Goal: Task Accomplishment & Management: Use online tool/utility

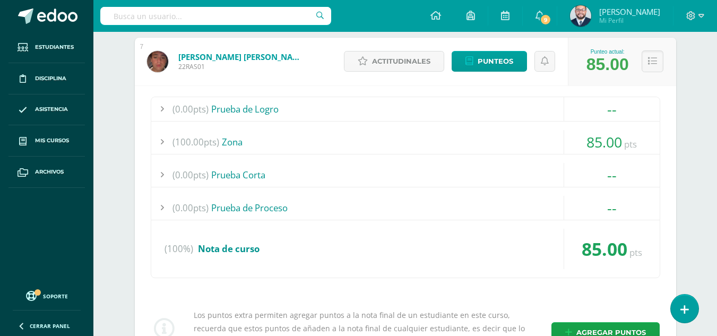
scroll to position [372, 0]
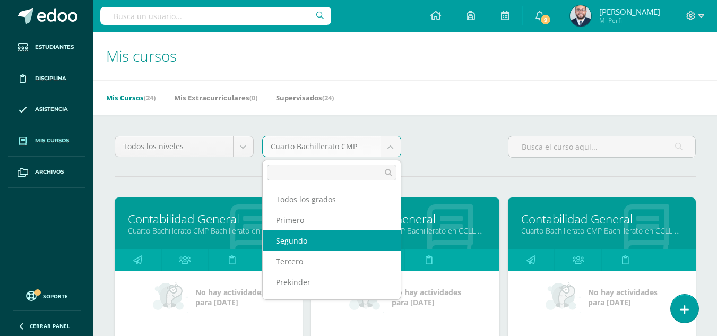
select select "11"
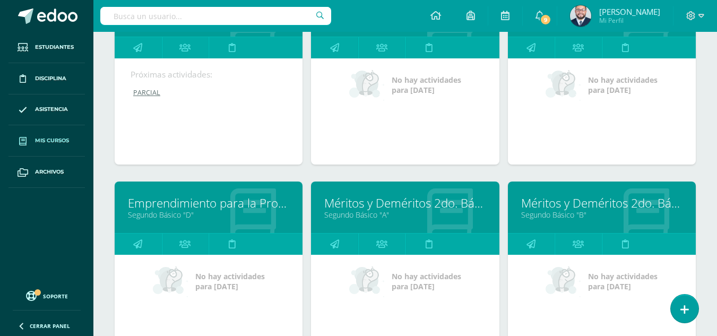
scroll to position [319, 0]
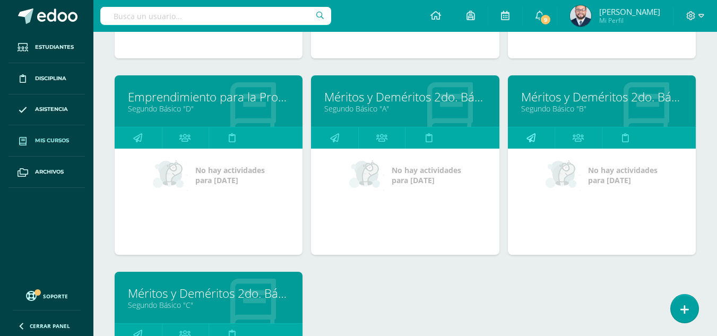
click at [533, 133] on icon at bounding box center [531, 137] width 9 height 21
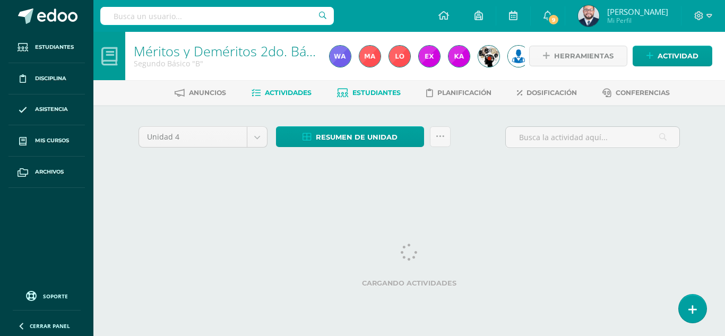
click at [362, 88] on link "Estudiantes" at bounding box center [369, 92] width 64 height 17
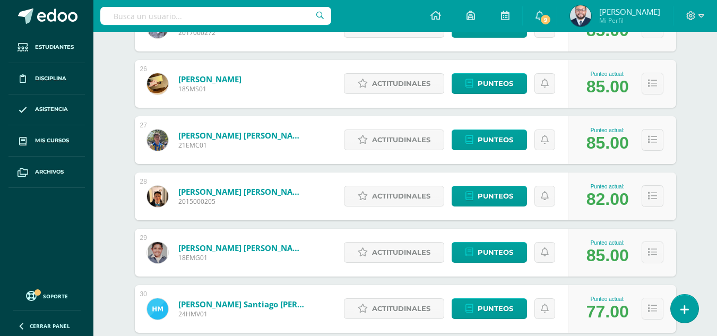
scroll to position [1641, 0]
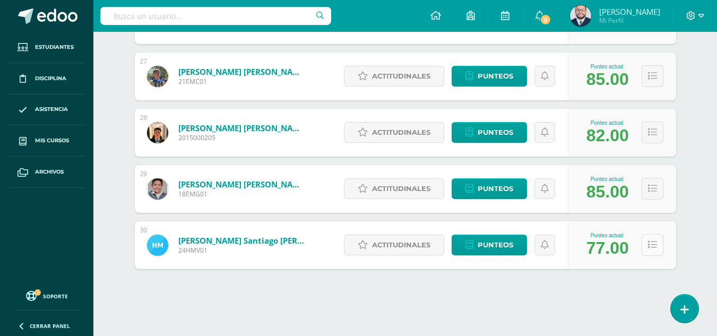
click at [652, 245] on icon at bounding box center [652, 244] width 9 height 9
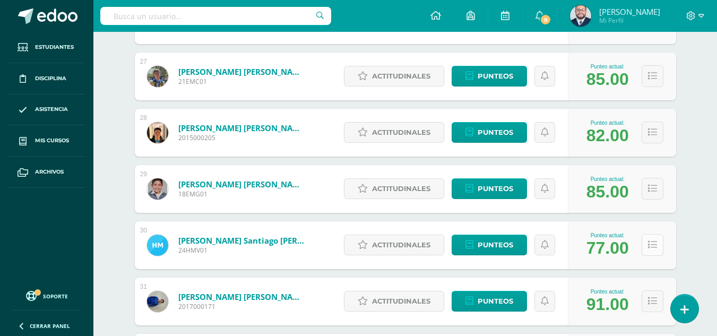
click at [652, 245] on icon at bounding box center [652, 244] width 9 height 9
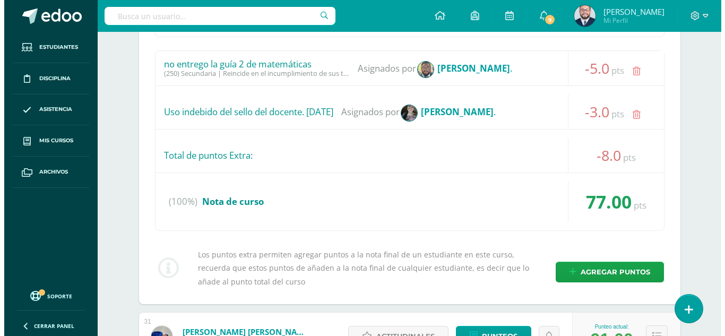
scroll to position [2119, 0]
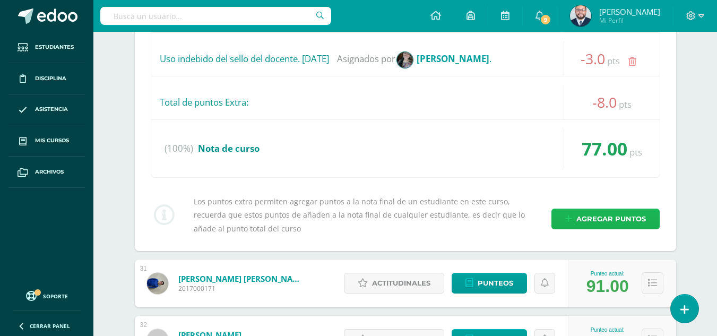
click at [601, 223] on span "Agregar puntos" at bounding box center [612, 219] width 70 height 20
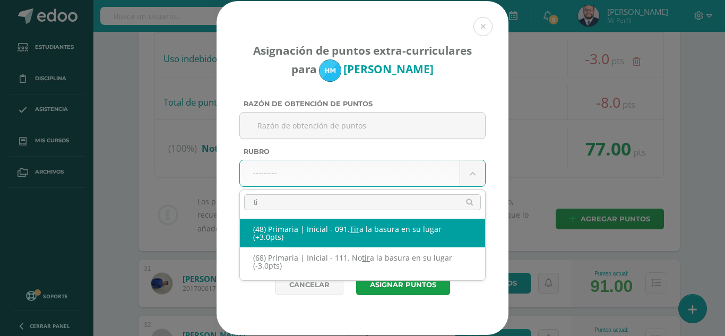
type input "t"
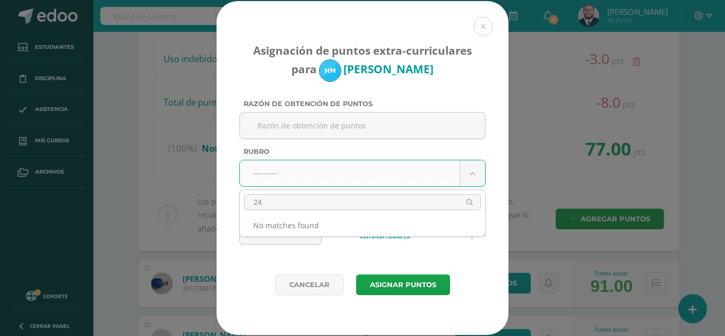
type input "2"
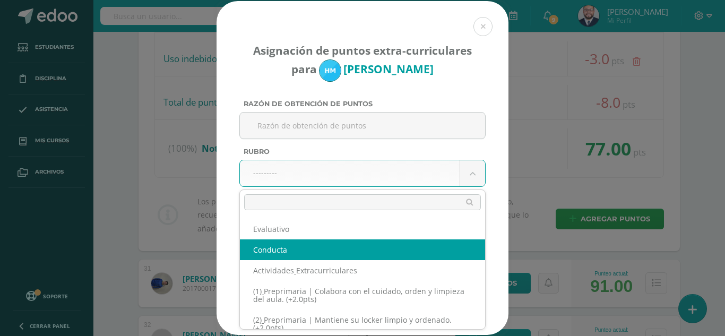
select select "2"
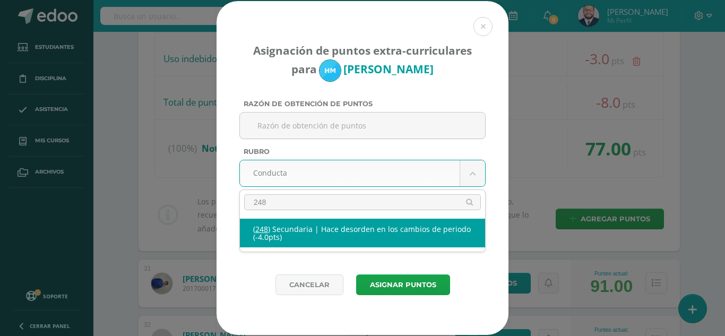
type input "248"
select select "280"
type input "-4"
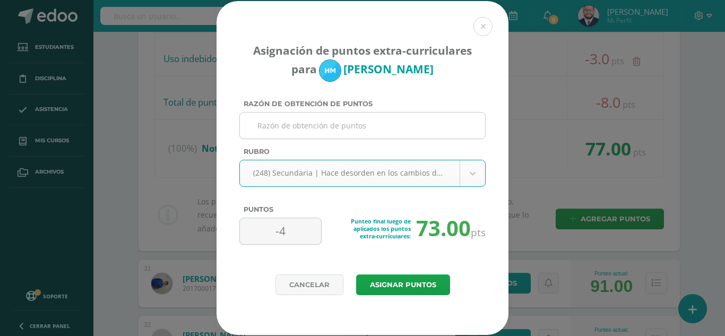
click at [303, 117] on input "Razón de obtención de puntos" at bounding box center [362, 126] width 237 height 26
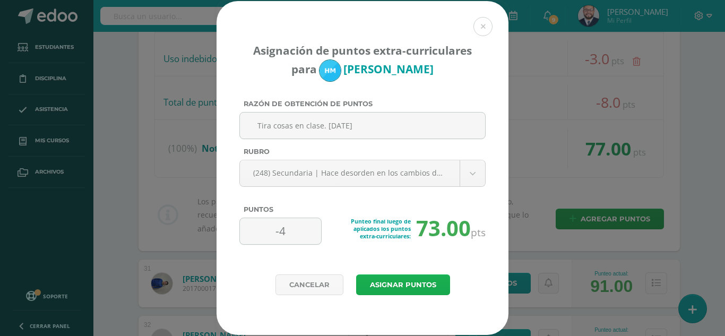
type input "Tira cosas en clase. 11/09/2025"
click at [405, 280] on button "Asignar puntos" at bounding box center [403, 284] width 94 height 21
